Goal: Task Accomplishment & Management: Use online tool/utility

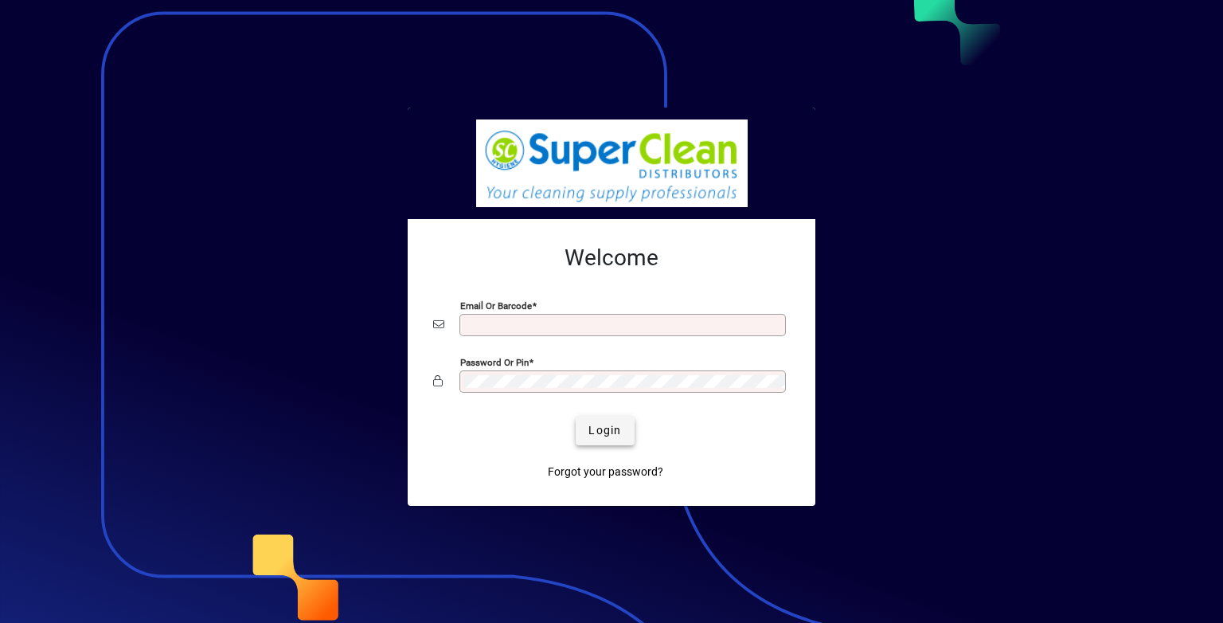
type input "**********"
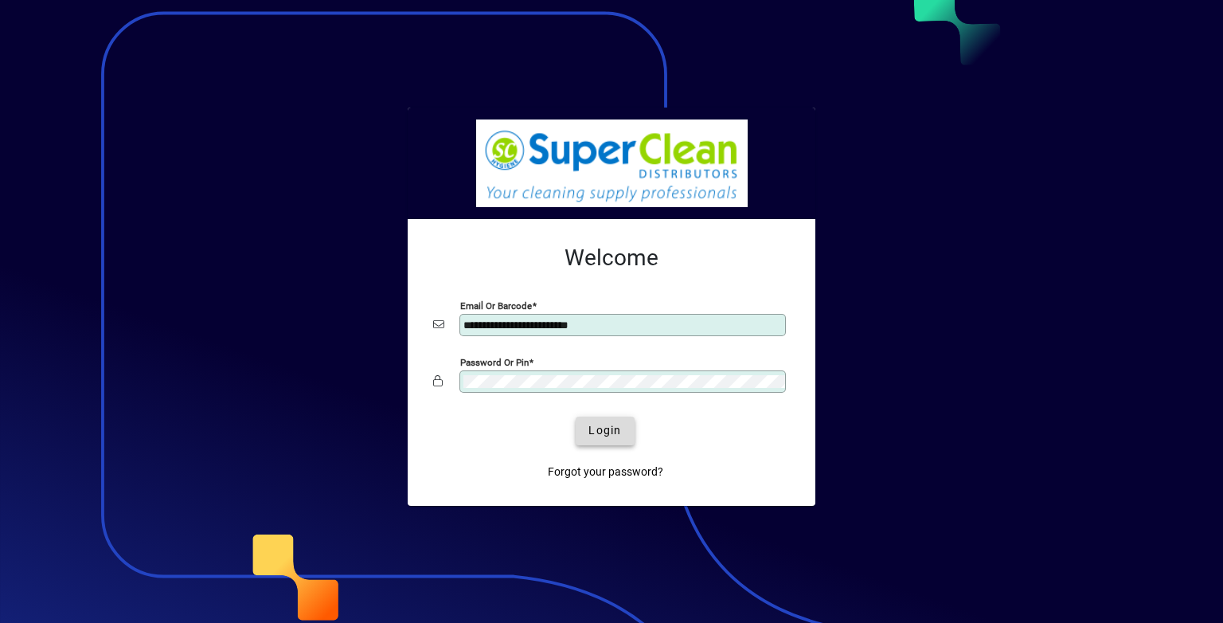
click at [620, 439] on span "submit" at bounding box center [605, 431] width 58 height 38
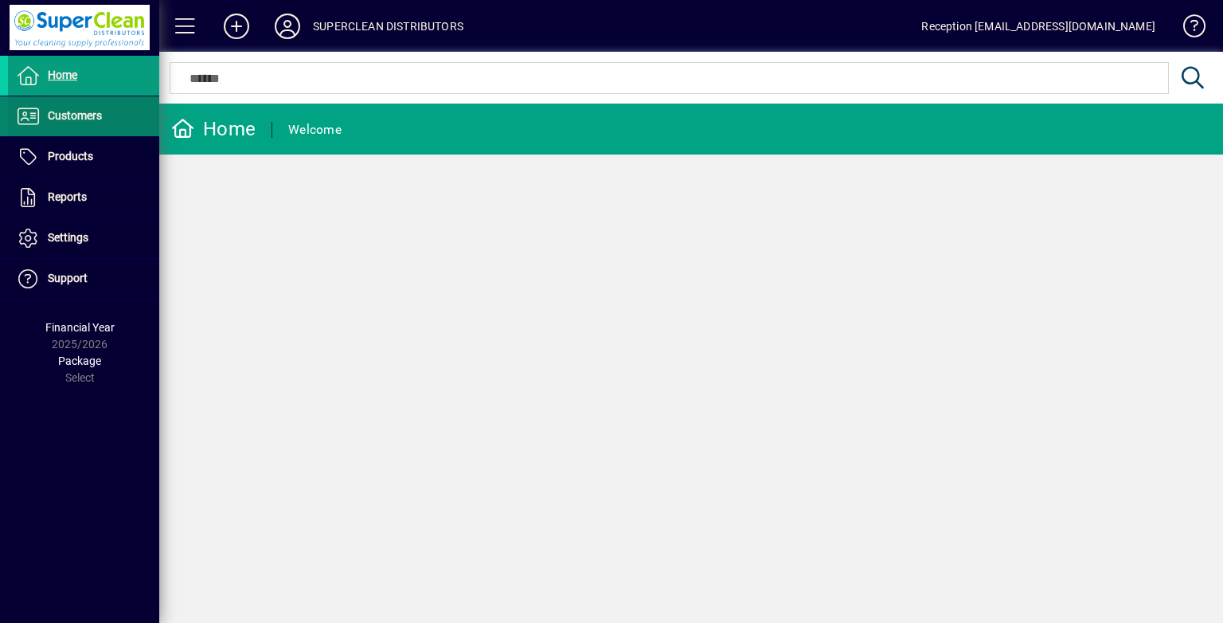
click at [67, 110] on span "Customers" at bounding box center [75, 115] width 54 height 13
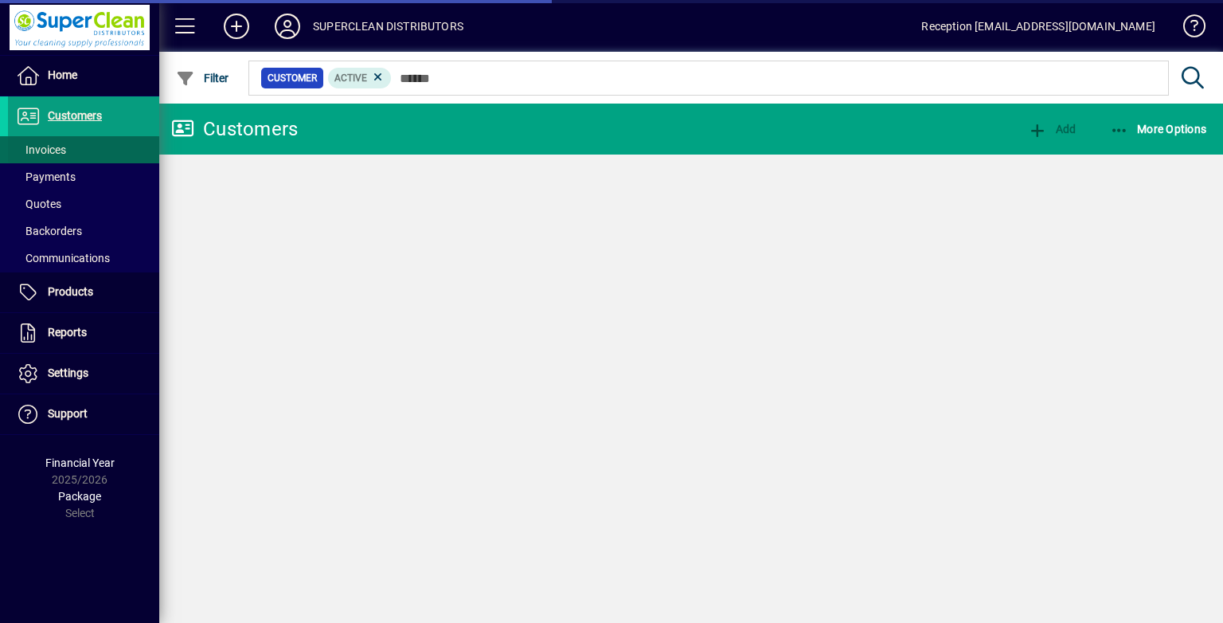
click at [75, 139] on span at bounding box center [83, 150] width 151 height 38
